Goal: Task Accomplishment & Management: Manage account settings

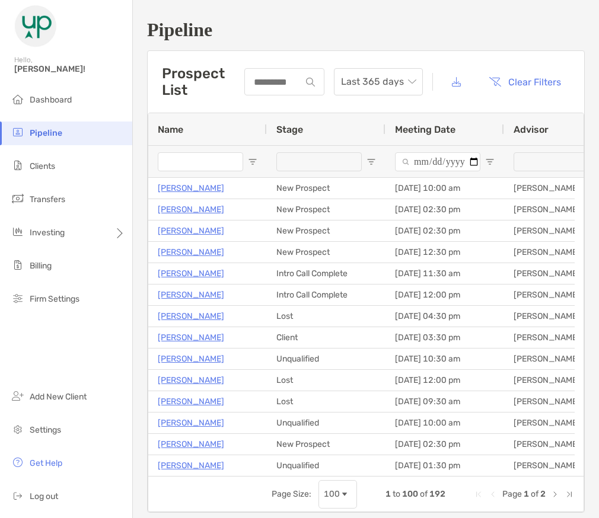
type input "********"
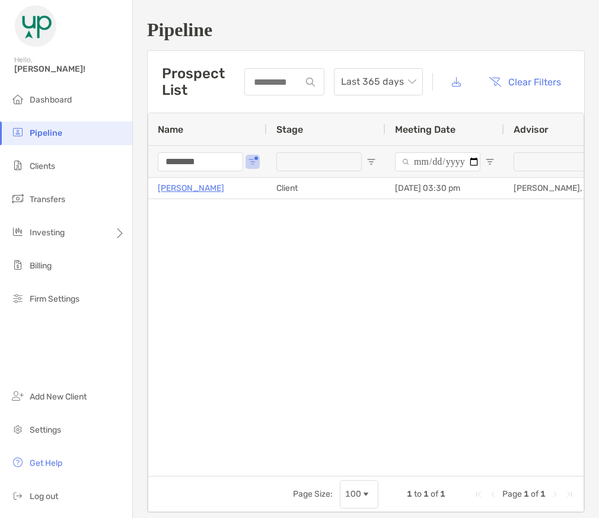
drag, startPoint x: 221, startPoint y: 164, endPoint x: -21, endPoint y: 148, distance: 242.4
click at [0, 148] on html "Pipeline Hello, [PERSON_NAME]! Dashboard Pipeline Clients Transfers Investing B…" at bounding box center [299, 259] width 599 height 518
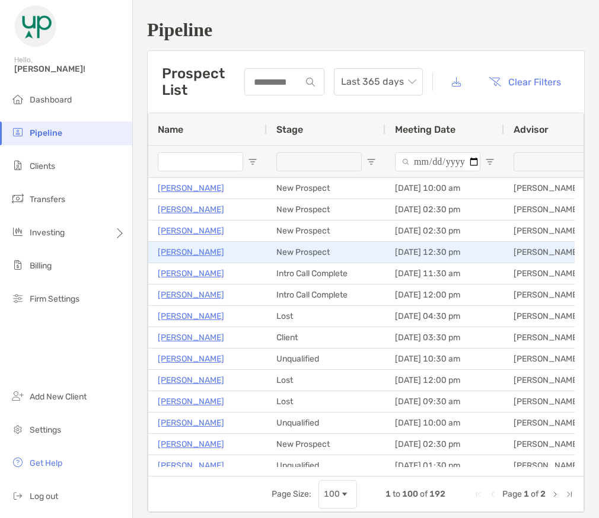
click at [181, 250] on p "[PERSON_NAME]" at bounding box center [191, 252] width 66 height 15
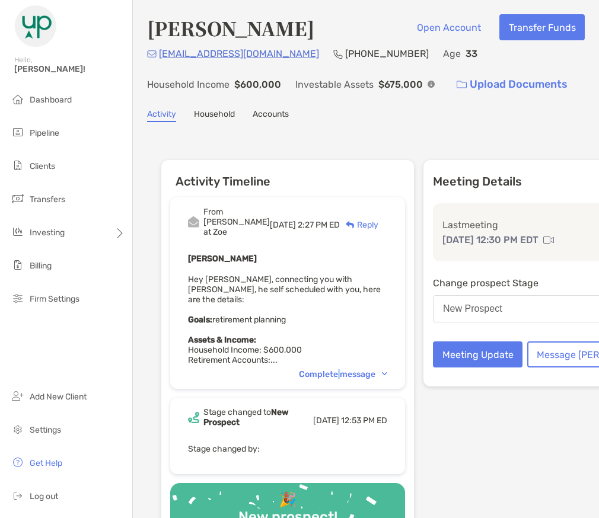
click at [291, 380] on div "From [PERSON_NAME] at [PERSON_NAME][DATE] 2:27 PM ED Reply [PERSON_NAME] Hey [P…" at bounding box center [287, 293] width 235 height 192
drag, startPoint x: 291, startPoint y: 380, endPoint x: 275, endPoint y: 376, distance: 16.0
click at [299, 376] on div "Complete message" at bounding box center [343, 374] width 88 height 10
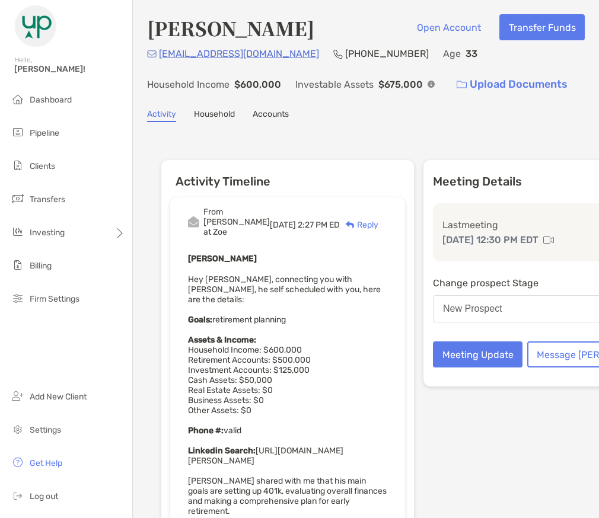
click at [349, 53] on p "[PHONE_NUMBER]" at bounding box center [387, 53] width 84 height 15
copy p "[PHONE_NUMBER]"
click at [164, 38] on h4 "[PERSON_NAME]" at bounding box center [230, 27] width 167 height 27
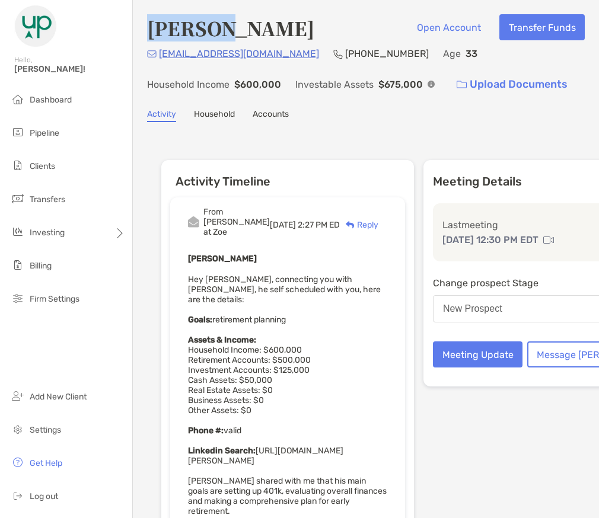
click at [164, 38] on h4 "[PERSON_NAME]" at bounding box center [230, 27] width 167 height 27
copy h4 "Srijan"
click at [436, 364] on button "Meeting Update" at bounding box center [478, 355] width 90 height 26
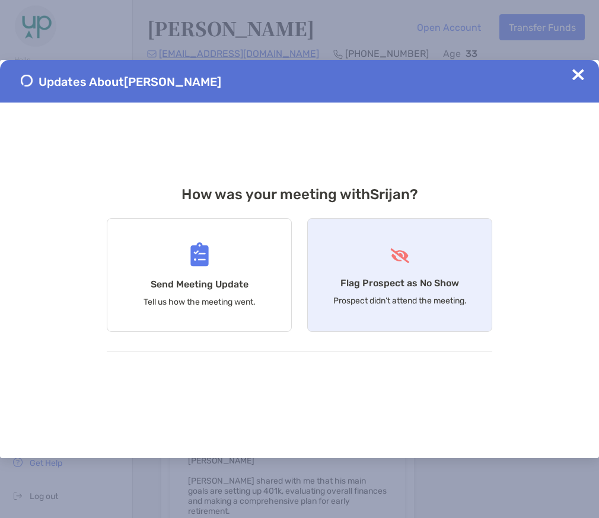
click at [369, 266] on div "Flag Prospect as No Show Prospect didn’t attend the meeting." at bounding box center [399, 275] width 185 height 114
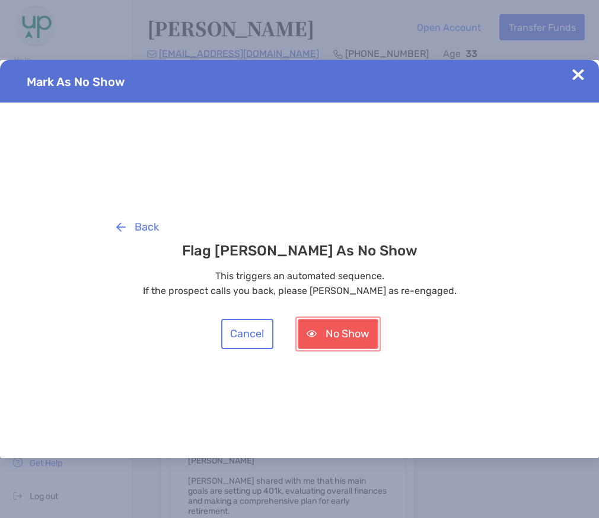
click at [345, 327] on button "No Show" at bounding box center [338, 334] width 81 height 30
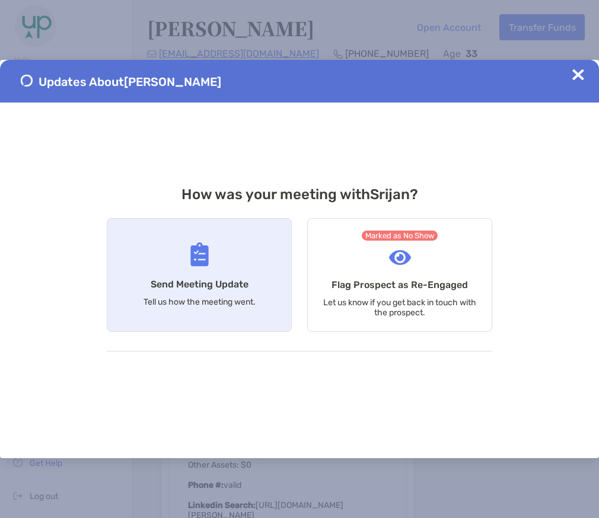
click at [198, 282] on h4 "Send Meeting Update" at bounding box center [200, 284] width 98 height 11
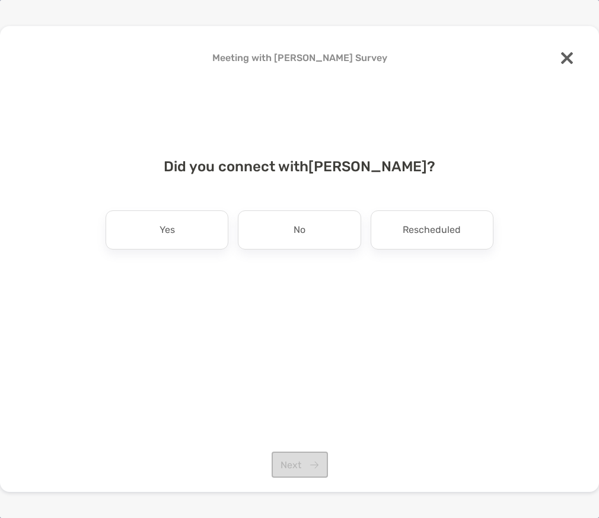
click at [565, 53] on img at bounding box center [567, 58] width 12 height 12
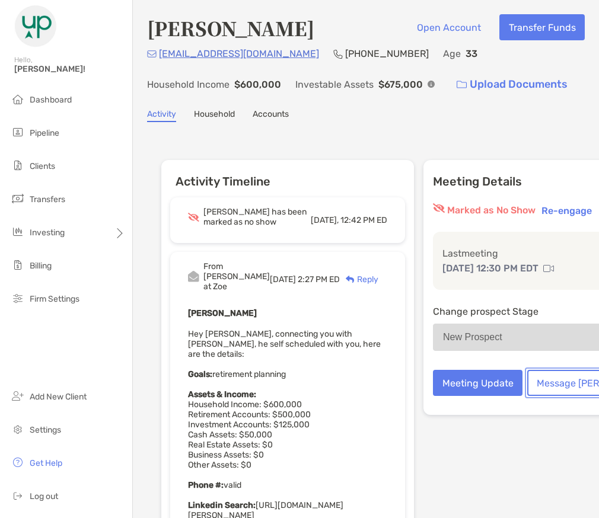
click at [527, 394] on button "Message [PERSON_NAME]" at bounding box center [595, 383] width 136 height 26
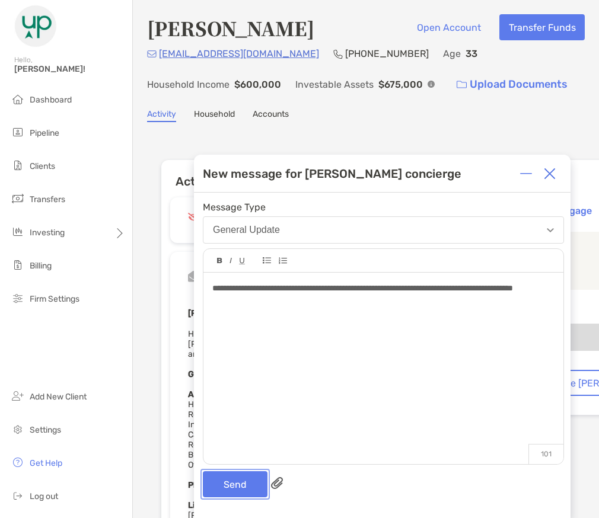
click at [247, 490] on button "Send" at bounding box center [235, 484] width 65 height 26
